Goal: Find specific page/section: Find specific page/section

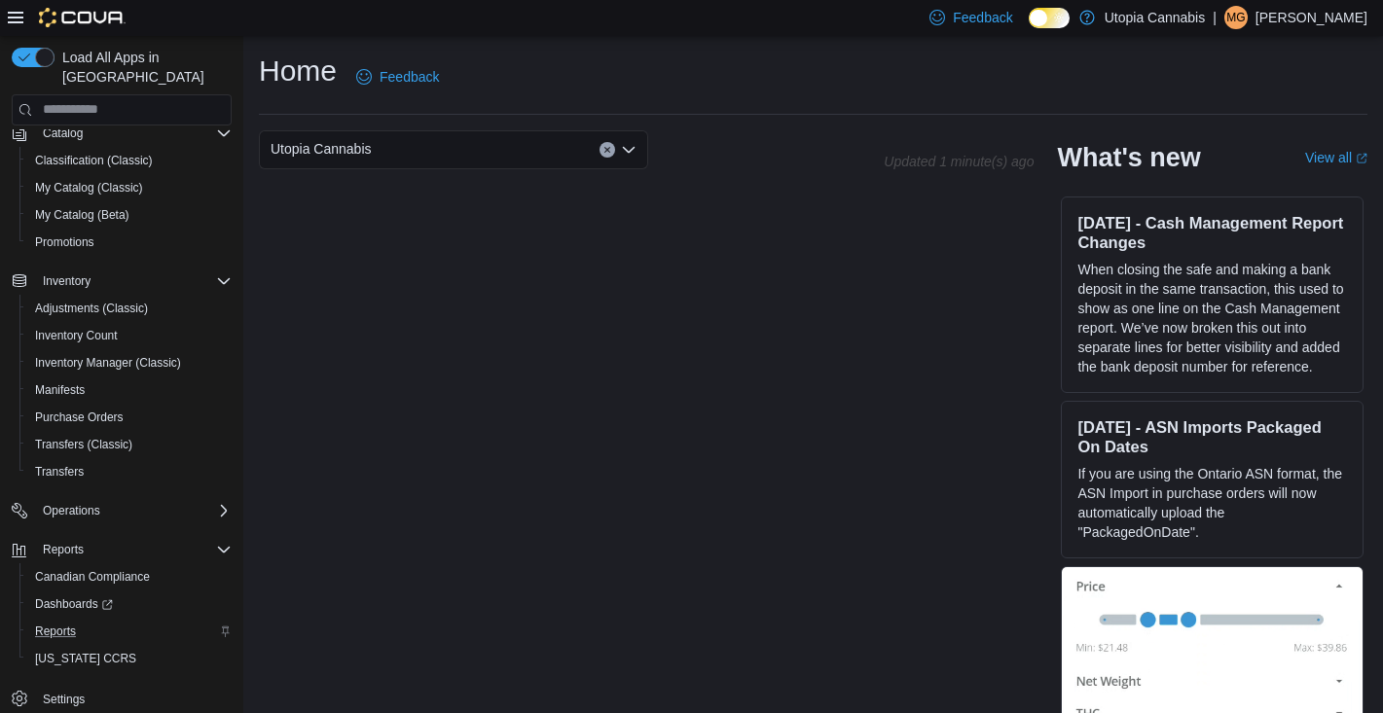
scroll to position [136, 0]
click at [99, 597] on span "Dashboards" at bounding box center [74, 605] width 78 height 16
